Goal: Task Accomplishment & Management: Complete application form

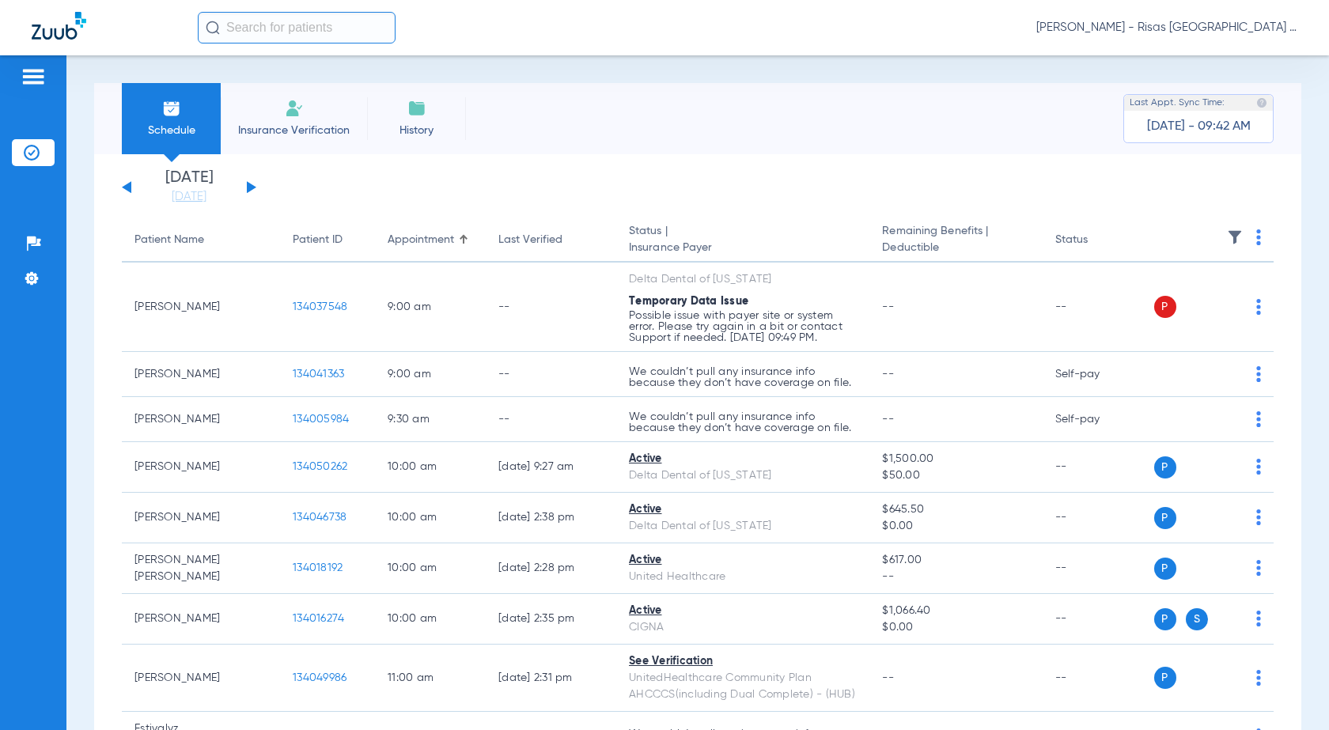
click at [269, 119] on li "Insurance Verification" at bounding box center [294, 118] width 146 height 71
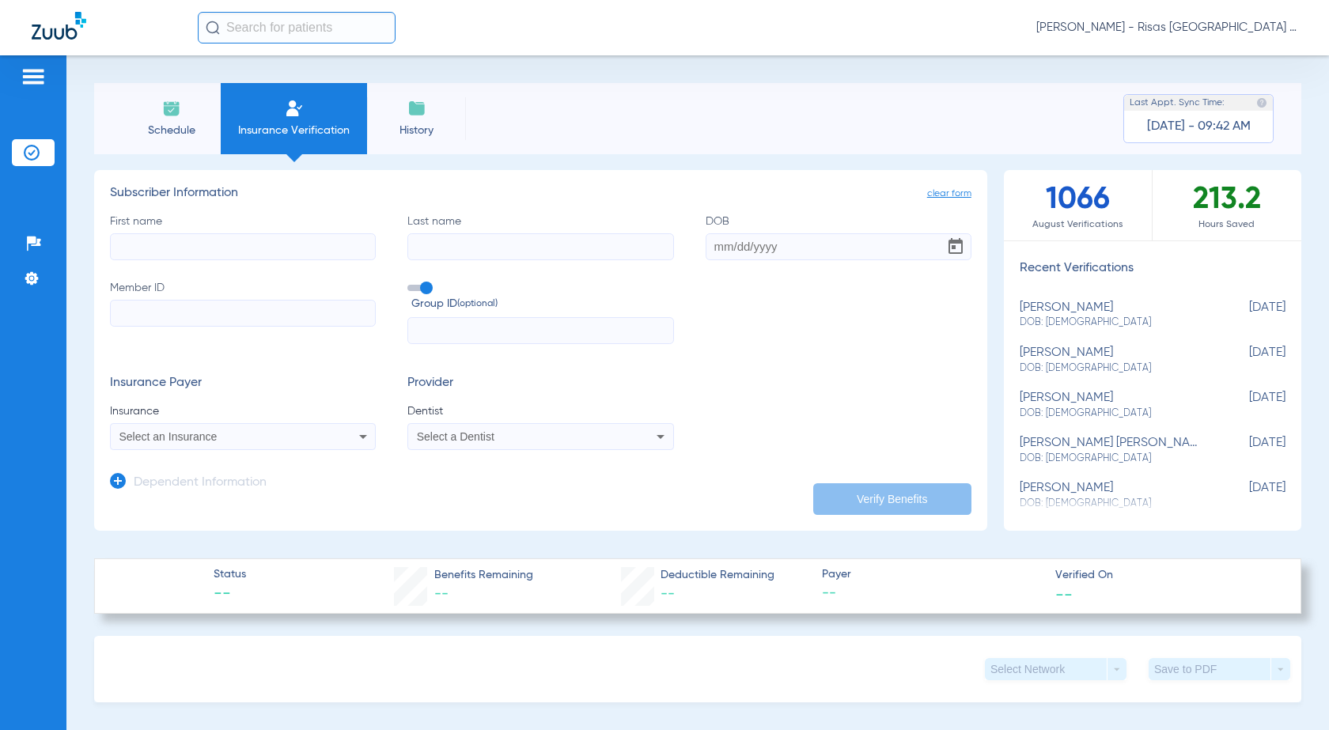
click at [182, 316] on input "Member ID" at bounding box center [243, 313] width 266 height 27
paste input "601555295"
type input "601555295"
click at [218, 248] on input "First name" at bounding box center [243, 246] width 266 height 27
click at [202, 247] on input "First name Required" at bounding box center [243, 246] width 266 height 27
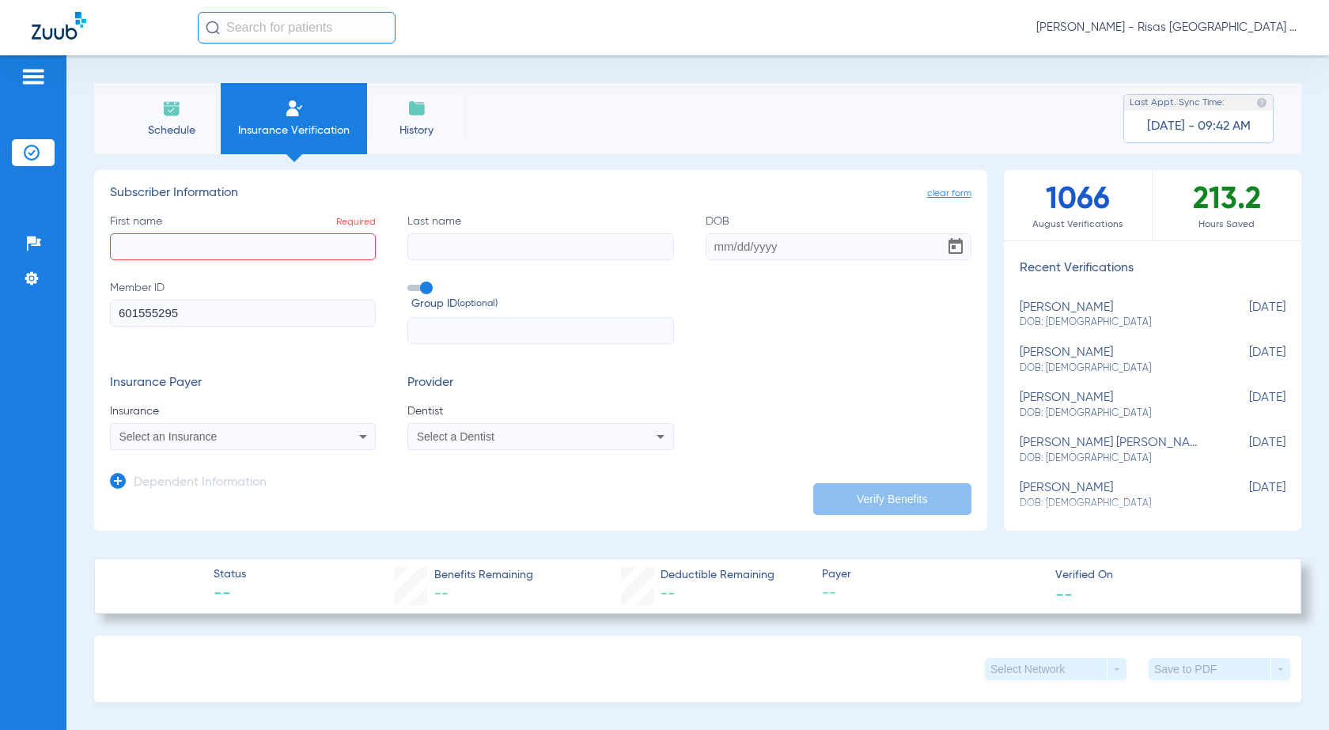
paste input "[PERSON_NAME]"
type input "[PERSON_NAME]"
click at [441, 236] on input "Last name" at bounding box center [540, 246] width 266 height 27
type input "E"
click at [451, 233] on input "Last name" at bounding box center [540, 246] width 266 height 27
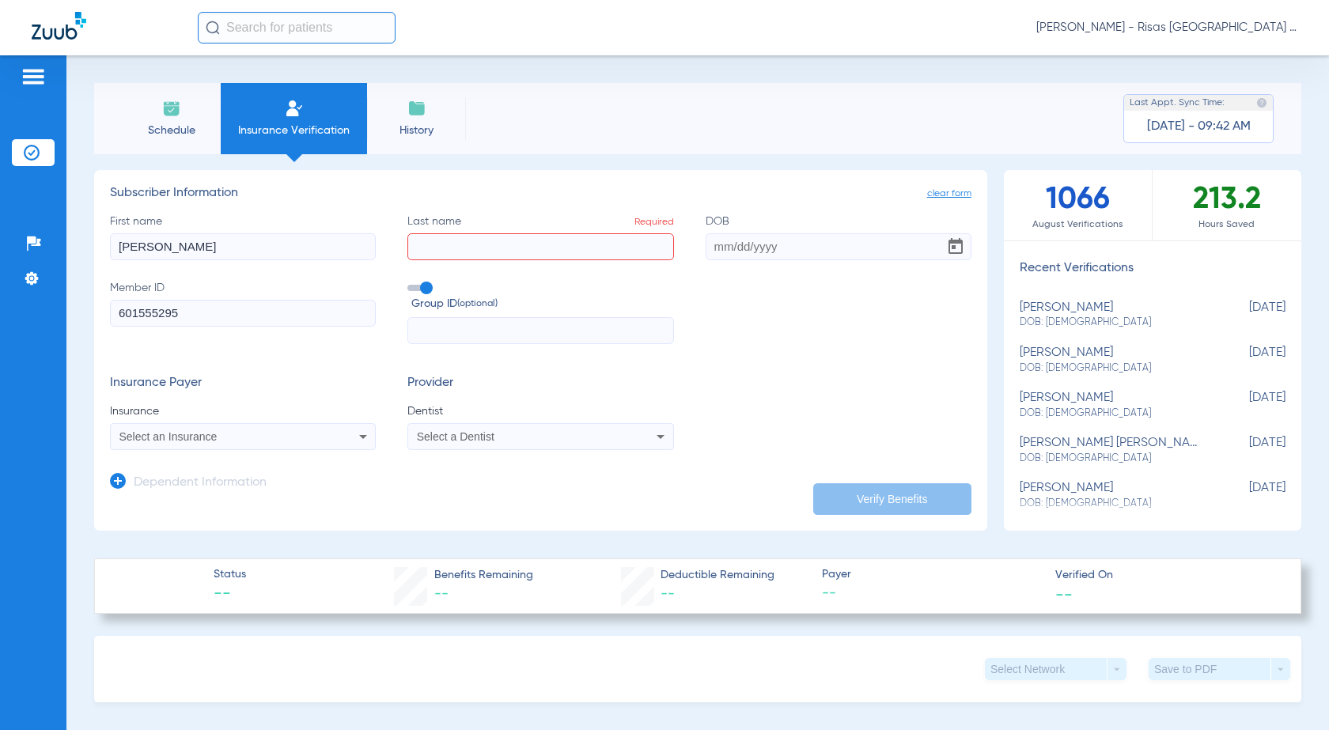
type input "n"
type input "[PERSON_NAME]"
click at [731, 247] on input "DOB" at bounding box center [839, 246] width 266 height 27
paste input "[DATE]"
type input "[DATE]"
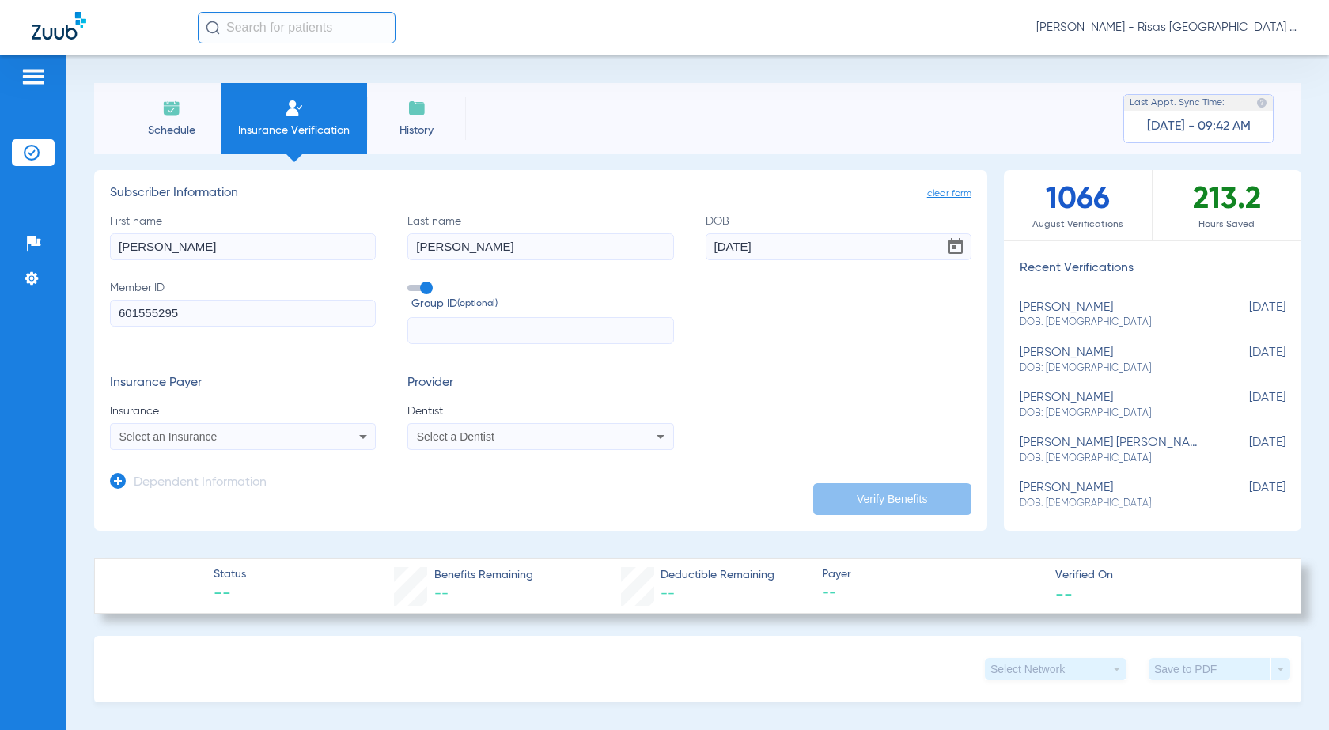
click at [451, 333] on input "text" at bounding box center [540, 330] width 266 height 27
click at [445, 329] on input "text" at bounding box center [540, 330] width 266 height 27
paste input "28288"
type input "28288"
click at [282, 448] on mat-select "Select an Insurance" at bounding box center [243, 436] width 266 height 27
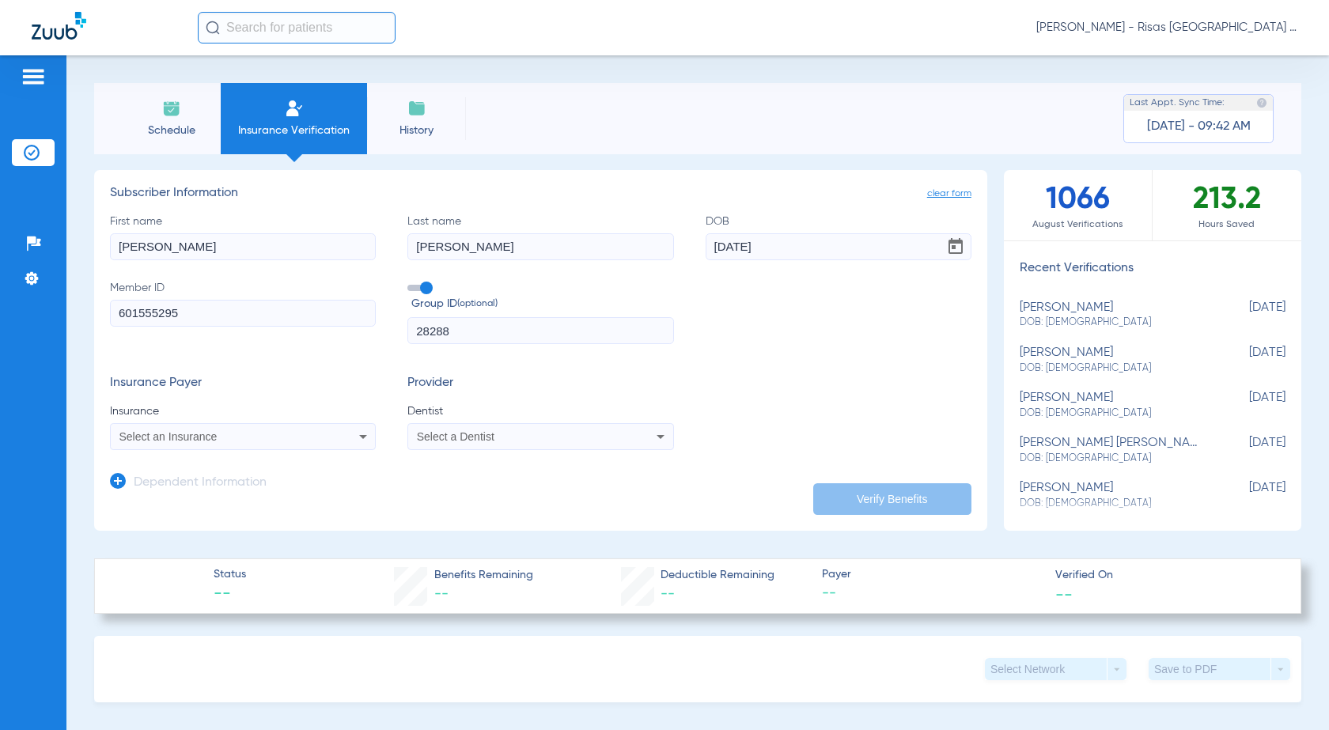
click at [282, 448] on mat-select "Select an Insurance" at bounding box center [243, 436] width 266 height 27
click at [283, 437] on div "Select an Insurance" at bounding box center [218, 436] width 199 height 11
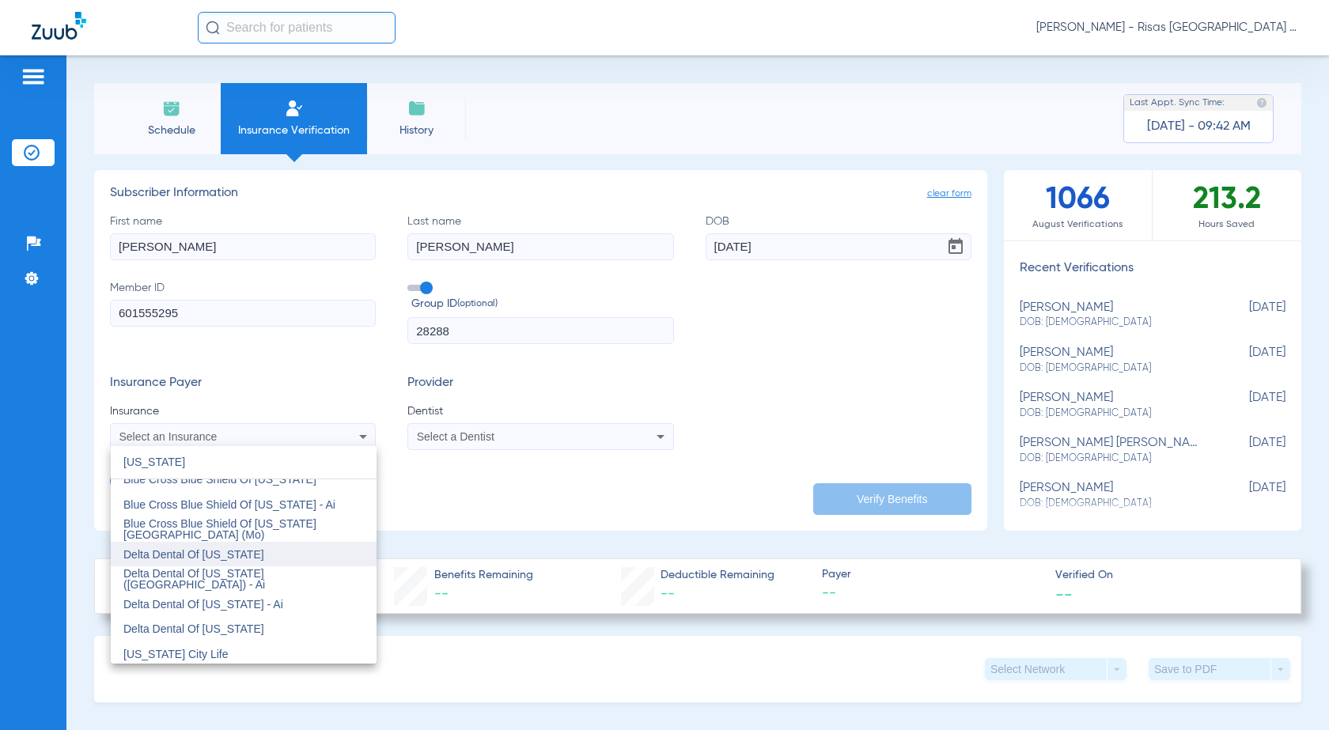
scroll to position [115, 0]
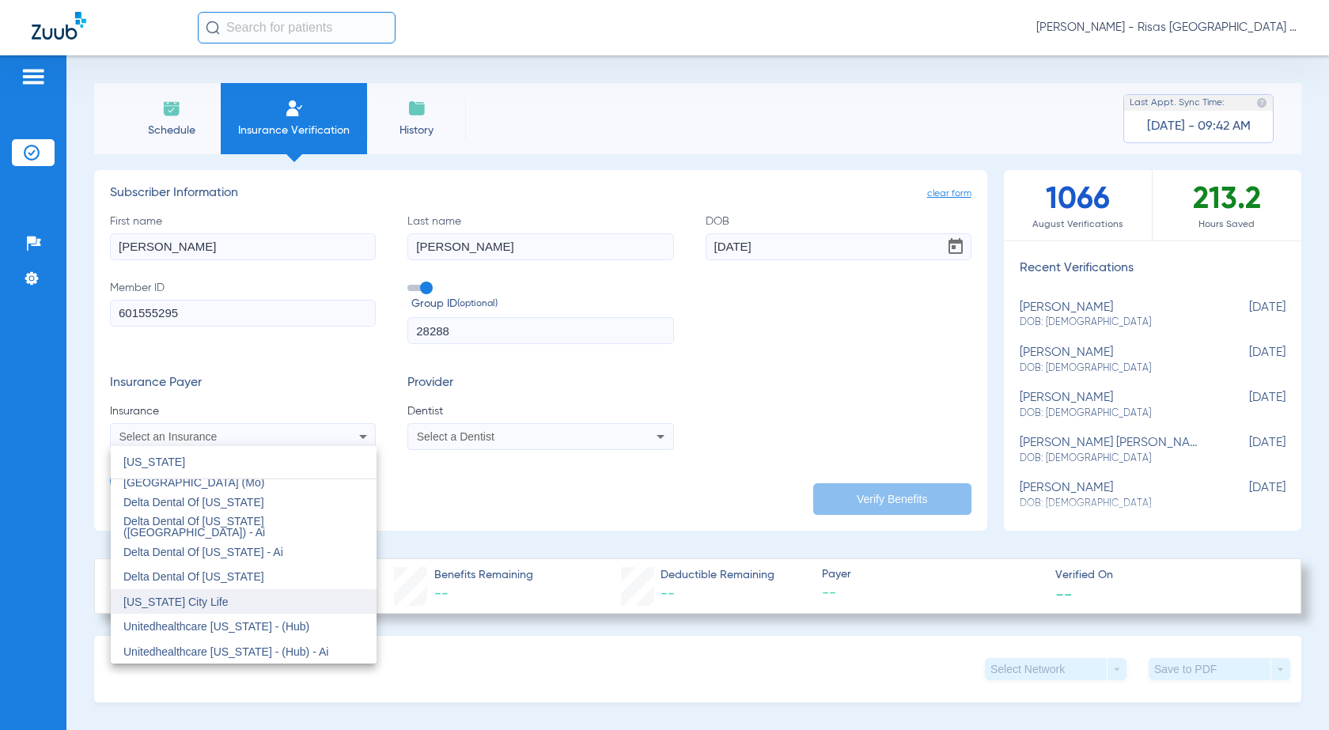
type input "[US_STATE]"
click at [234, 607] on mat-option "[US_STATE] City Life" at bounding box center [244, 601] width 266 height 25
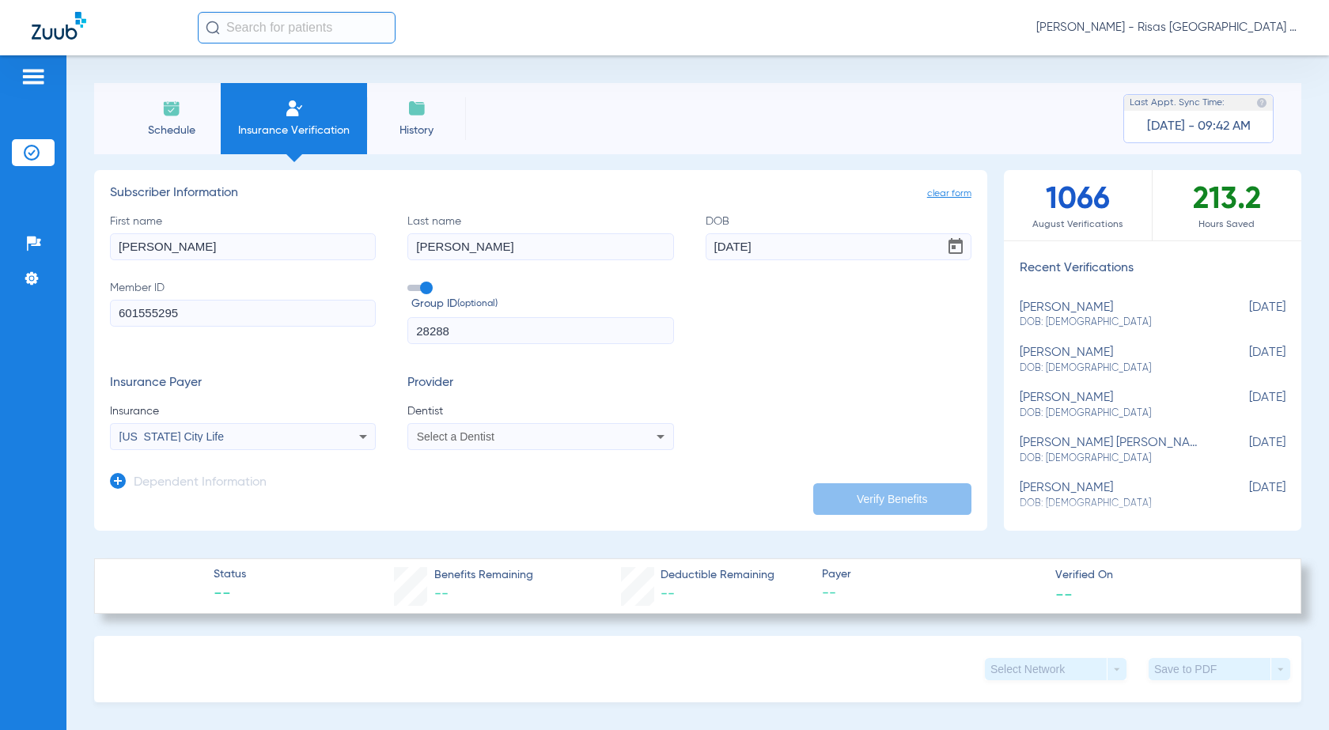
click at [471, 435] on span "Select a Dentist" at bounding box center [456, 436] width 78 height 13
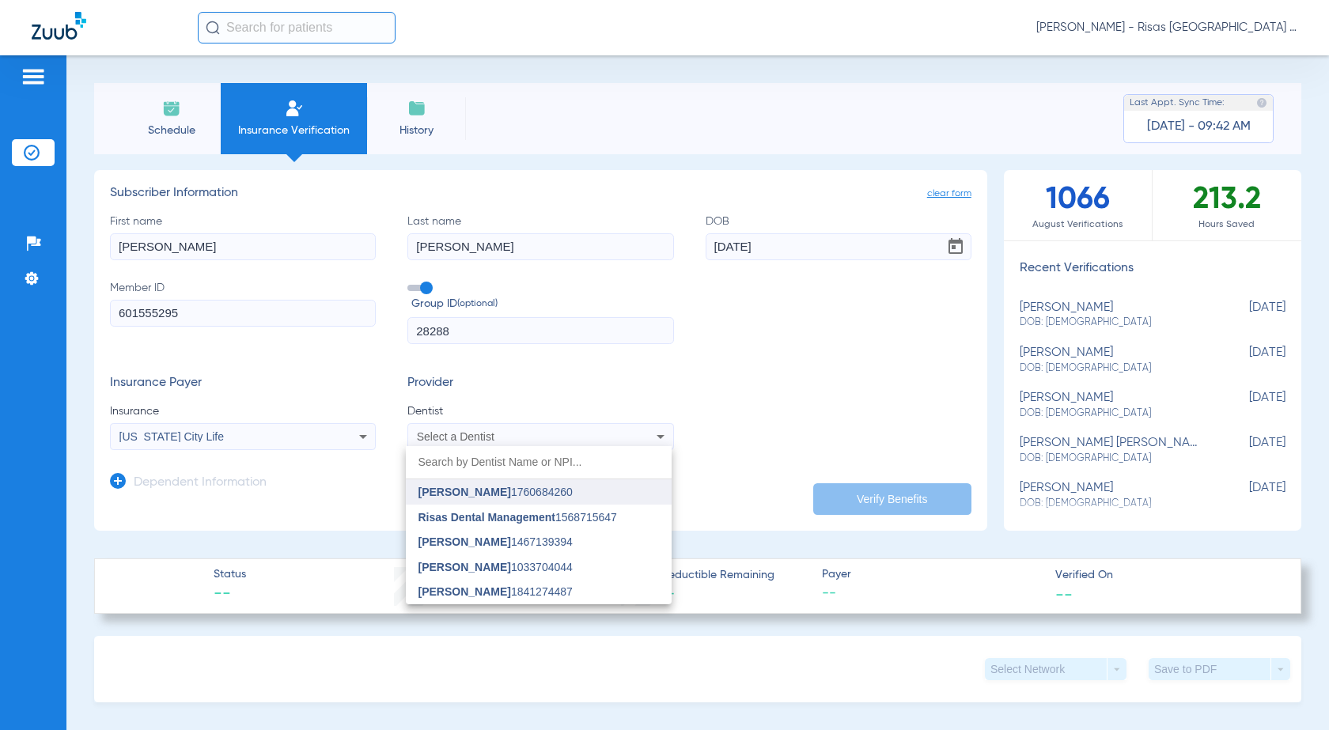
click at [482, 494] on span "[PERSON_NAME]" at bounding box center [464, 492] width 93 height 13
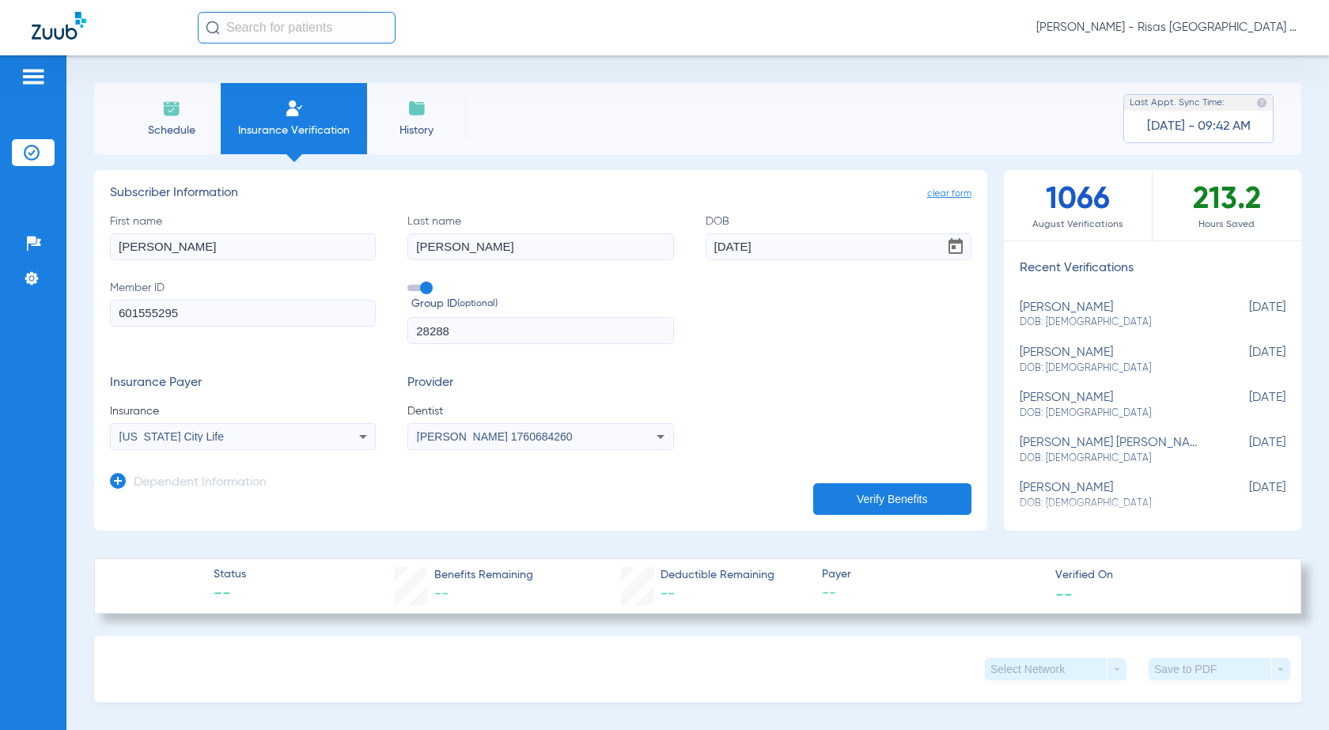
click at [901, 497] on button "Verify Benefits" at bounding box center [892, 499] width 158 height 32
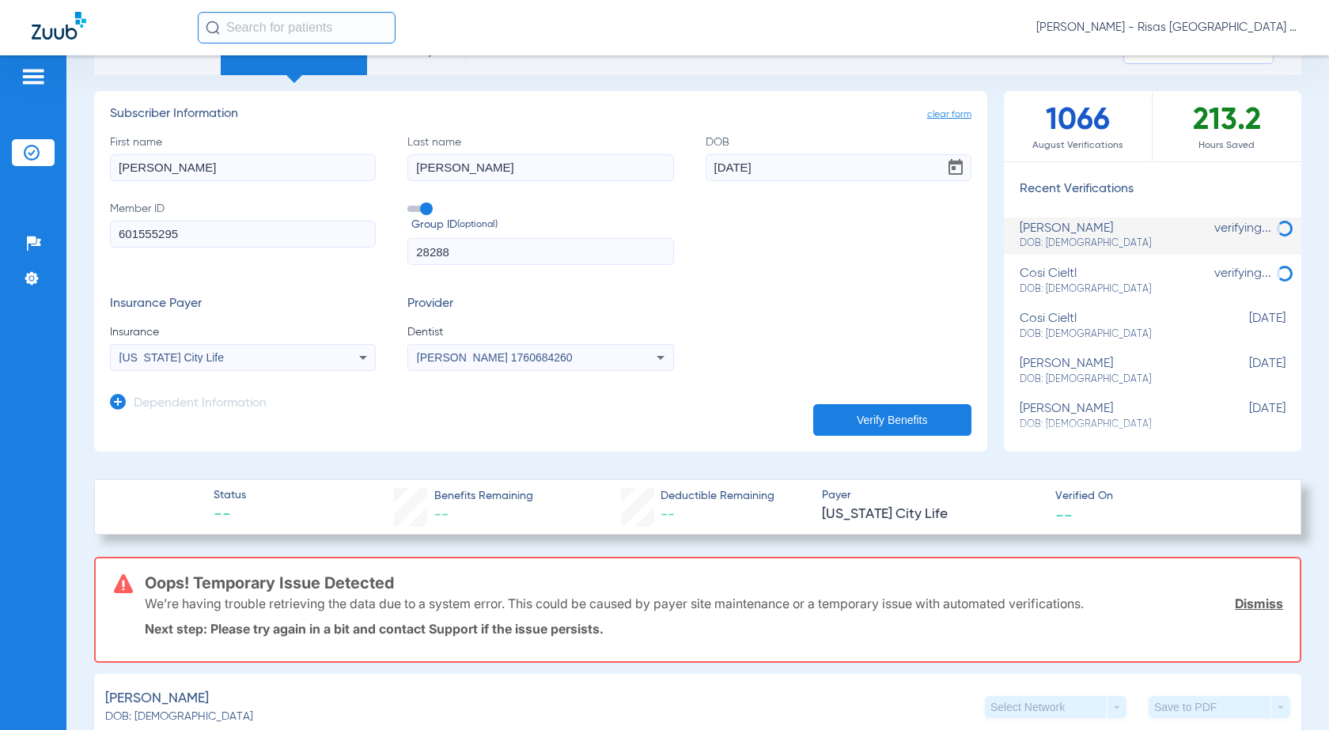
scroll to position [0, 0]
